Goal: Check status: Check status

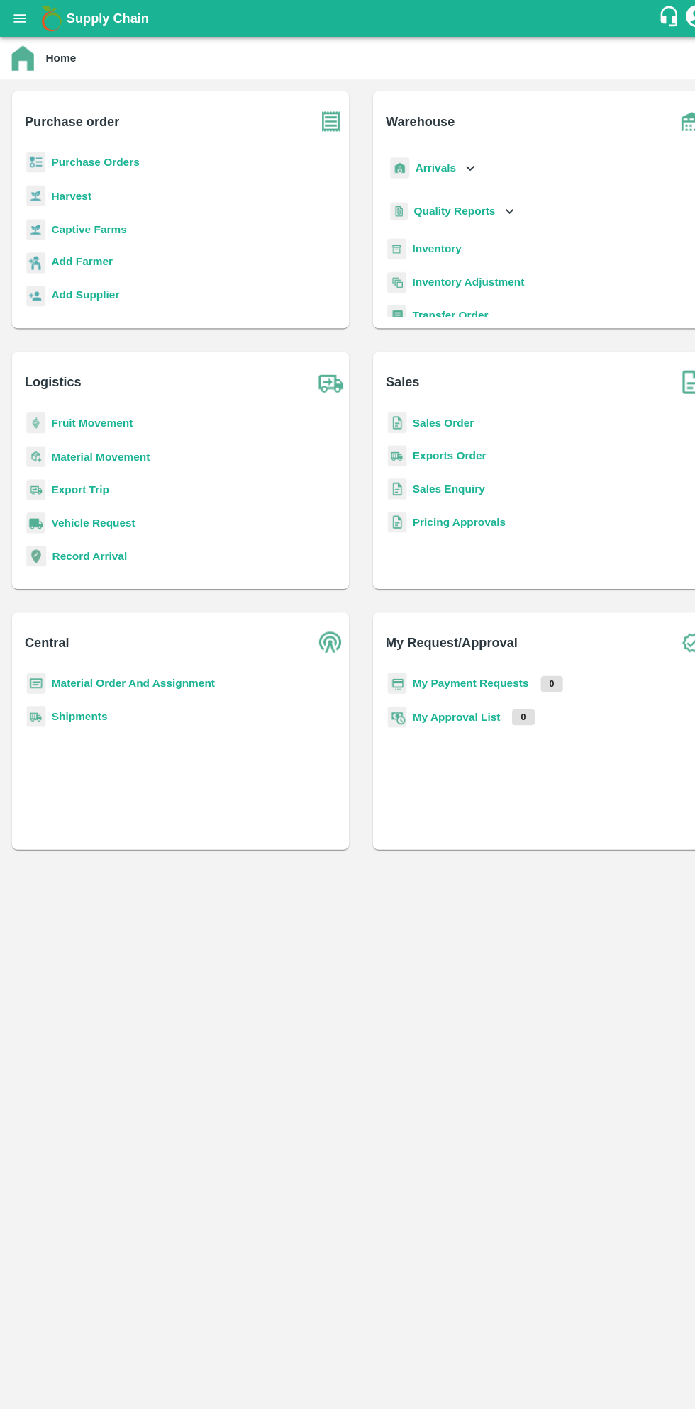
click at [33, 20] on button "open drawer" at bounding box center [19, 17] width 33 height 33
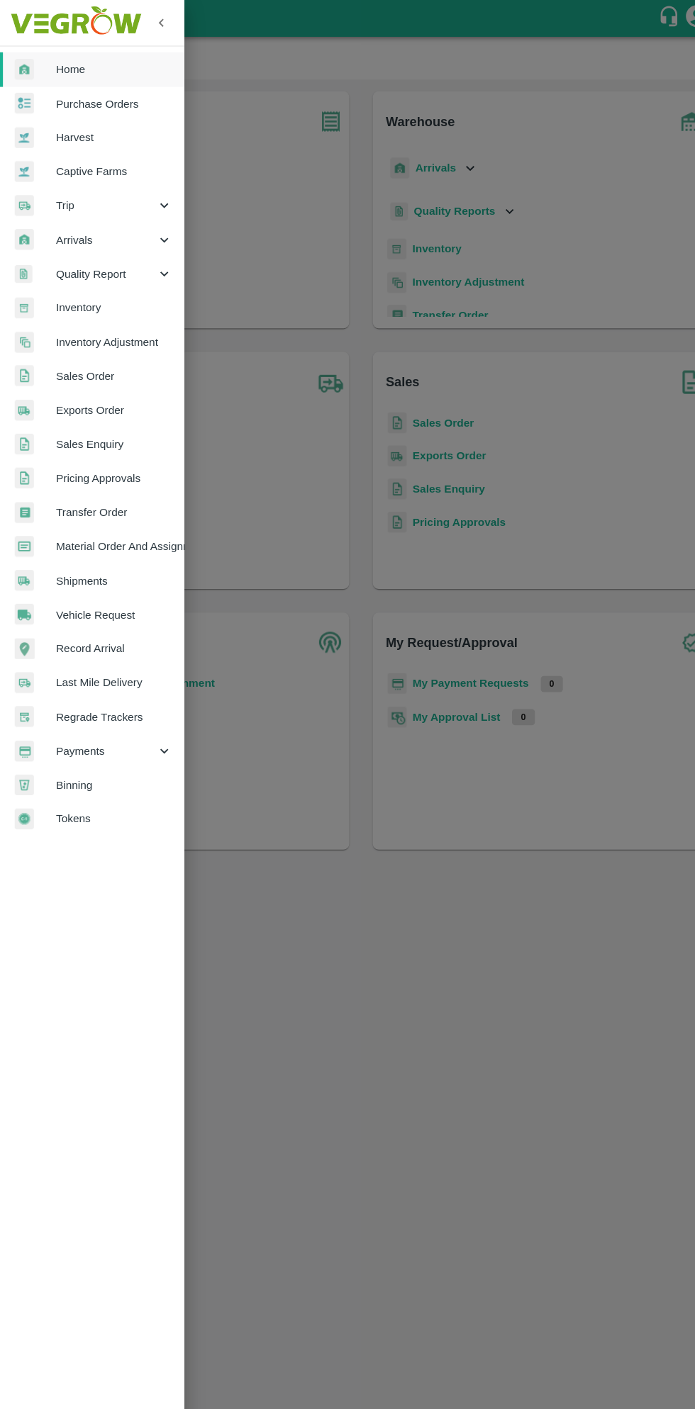
click at [101, 720] on span "Payments" at bounding box center [102, 723] width 96 height 16
click at [130, 762] on span "My Payment Requests" at bounding box center [115, 756] width 101 height 16
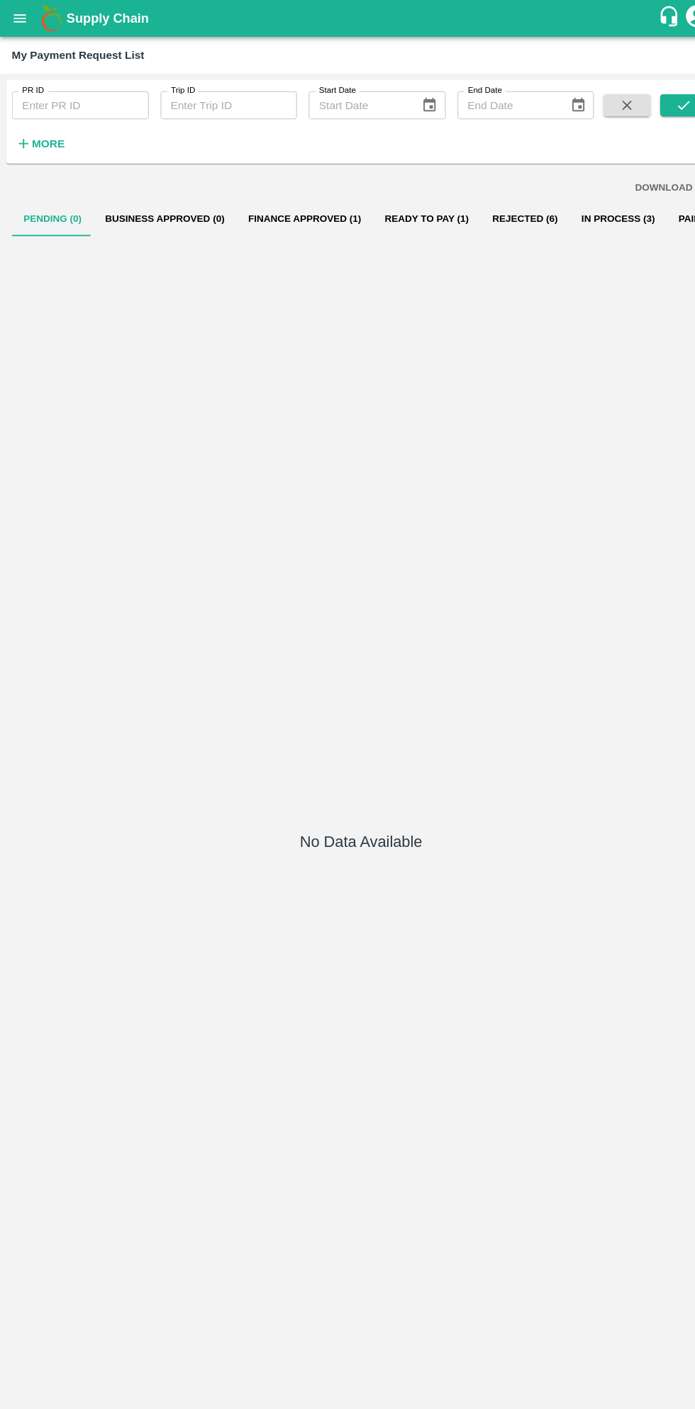
click at [417, 213] on button "Ready To Pay (1)" at bounding box center [410, 210] width 103 height 34
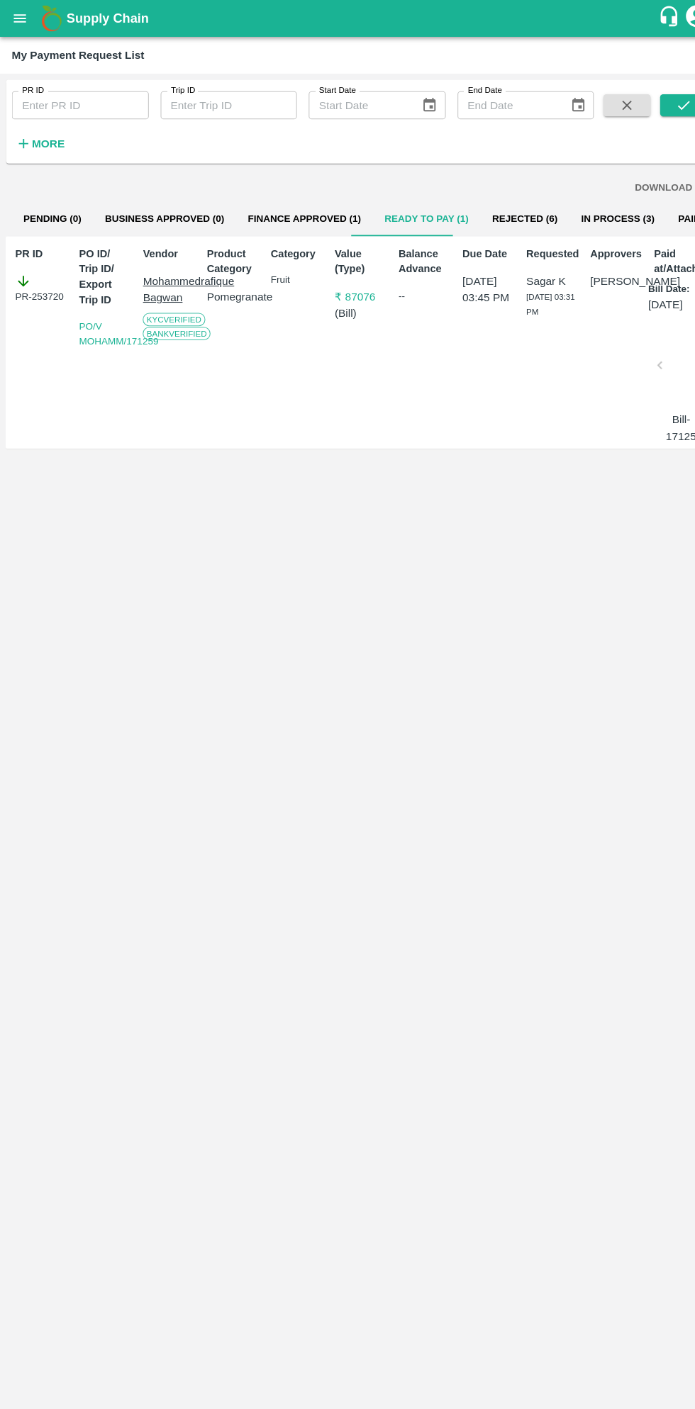
click at [561, 208] on button "In Process (3)" at bounding box center [595, 210] width 94 height 34
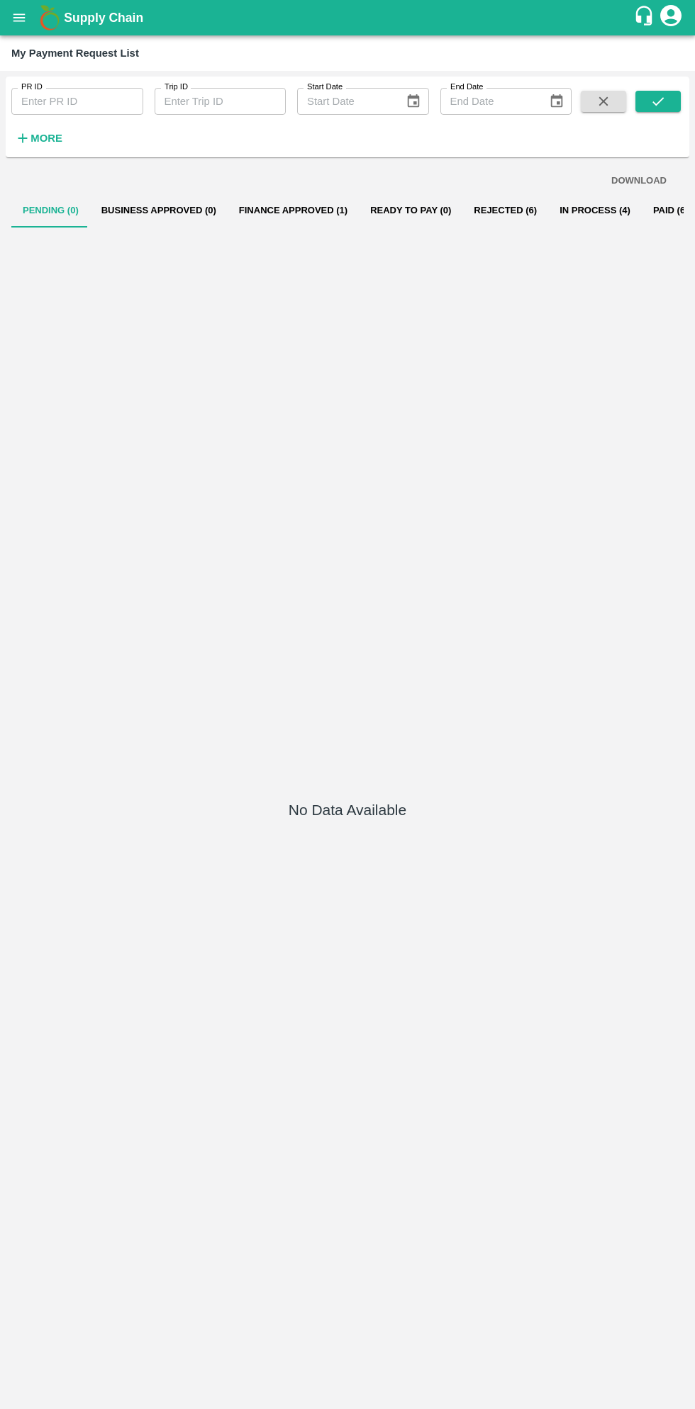
click at [28, 28] on button "open drawer" at bounding box center [19, 17] width 33 height 33
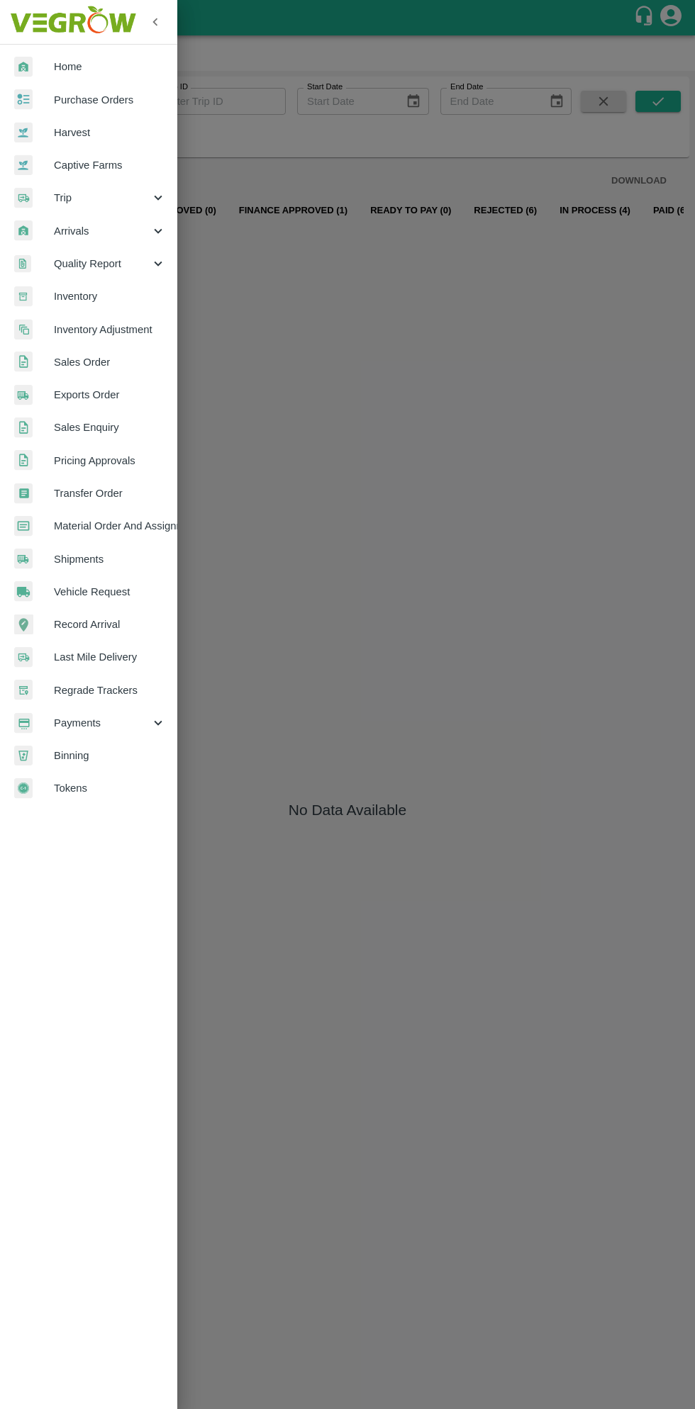
click at [142, 519] on span "Material Order And Assignment" at bounding box center [110, 526] width 112 height 16
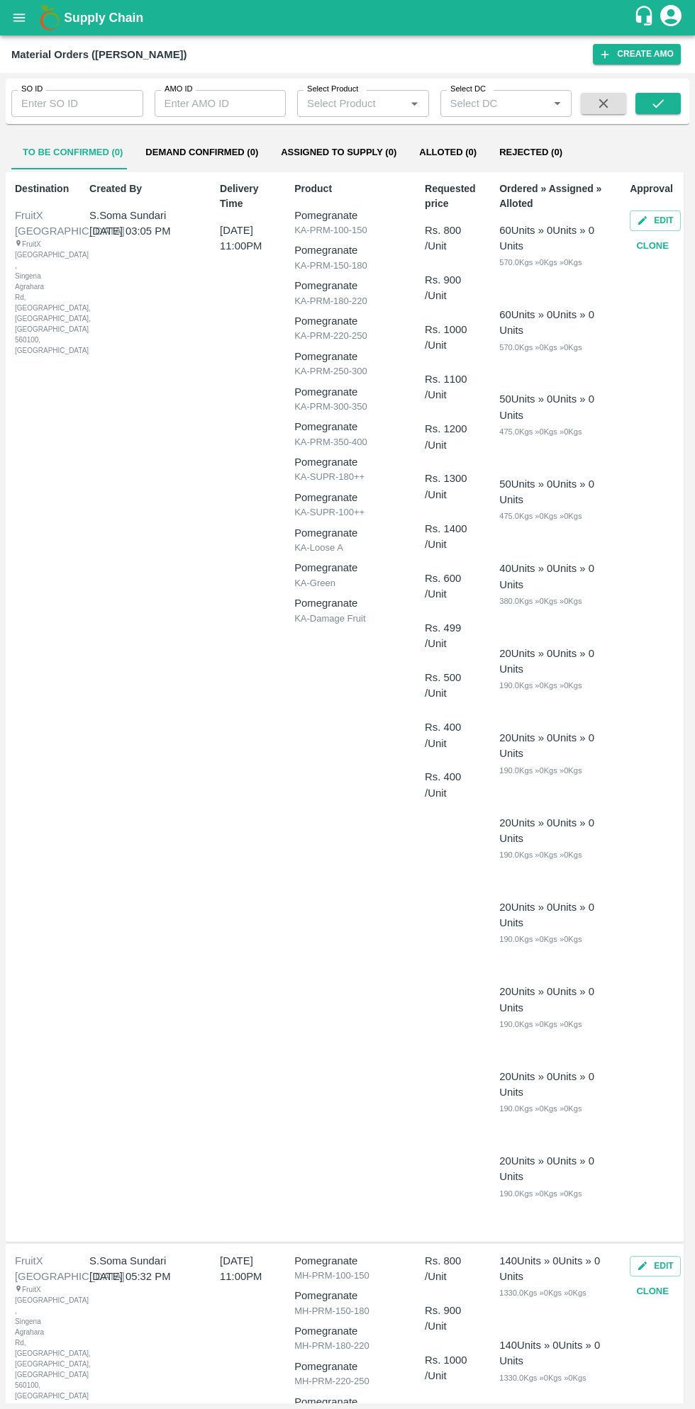
click at [64, 104] on input "SO ID" at bounding box center [77, 103] width 132 height 27
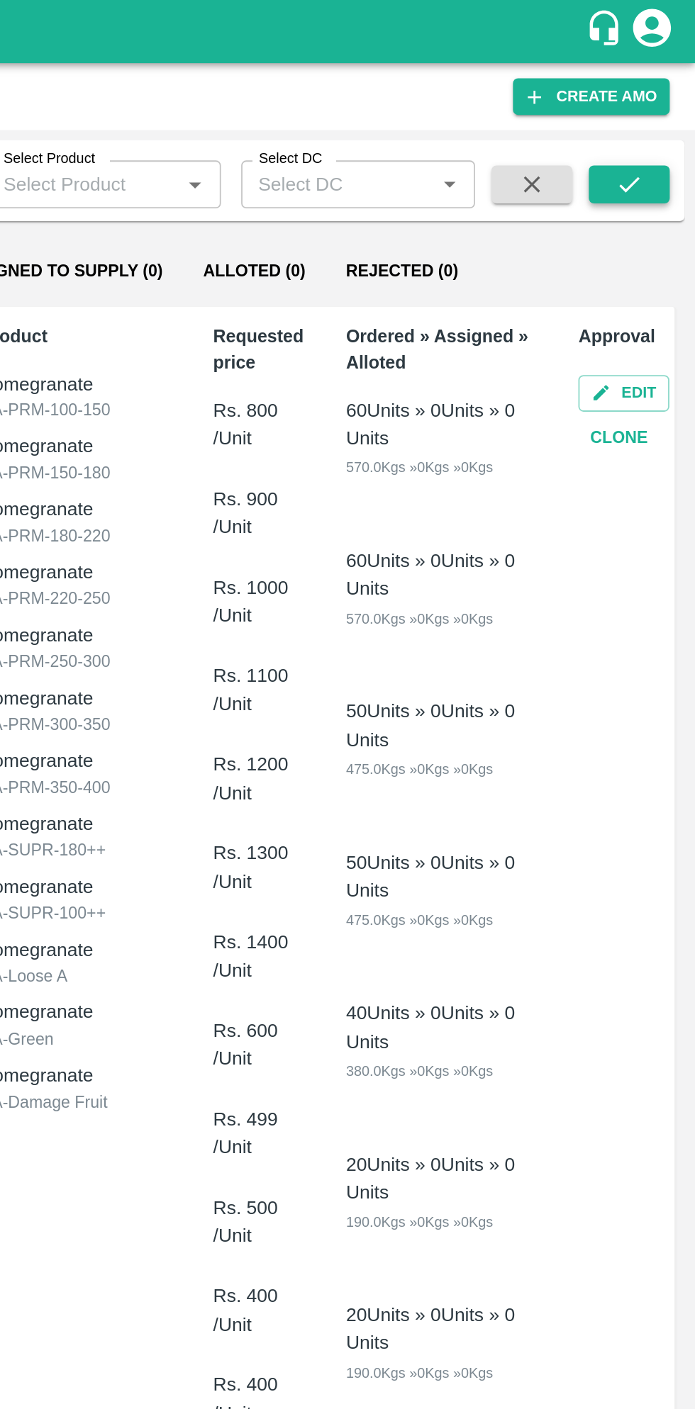
type input "603486"
click at [657, 99] on icon "submit" at bounding box center [658, 104] width 16 height 16
